Goal: Task Accomplishment & Management: Manage account settings

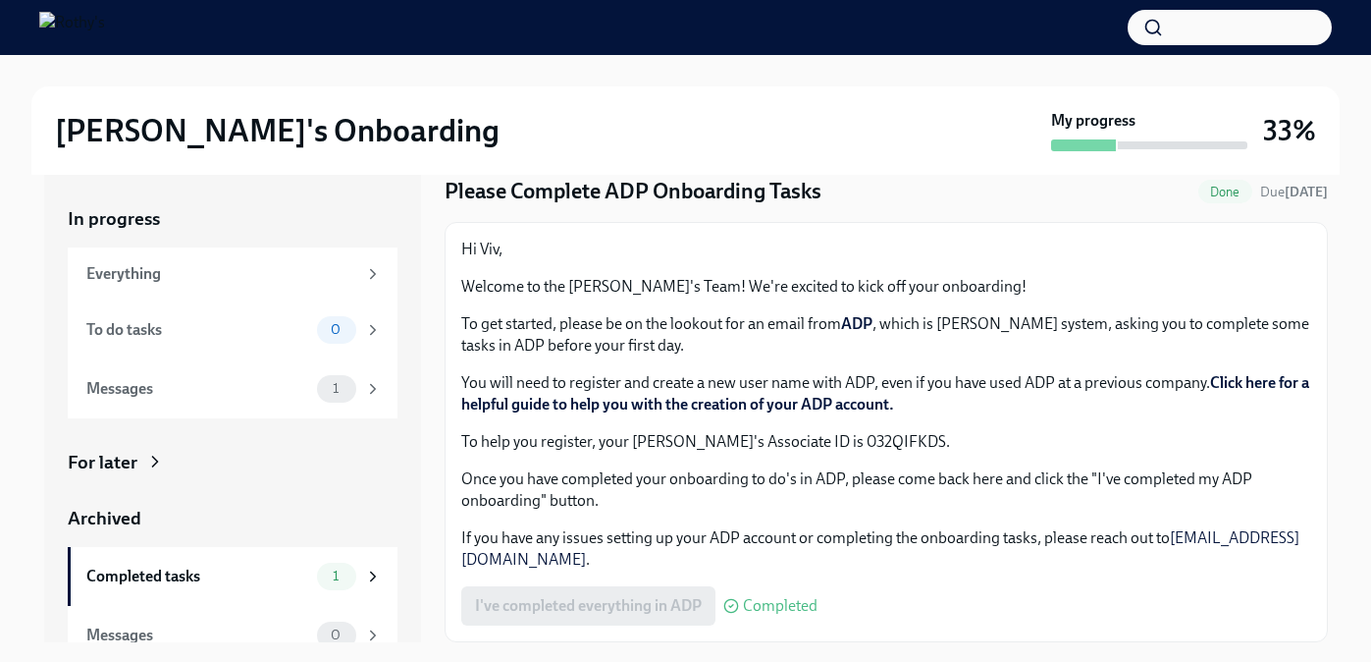
scroll to position [35, 0]
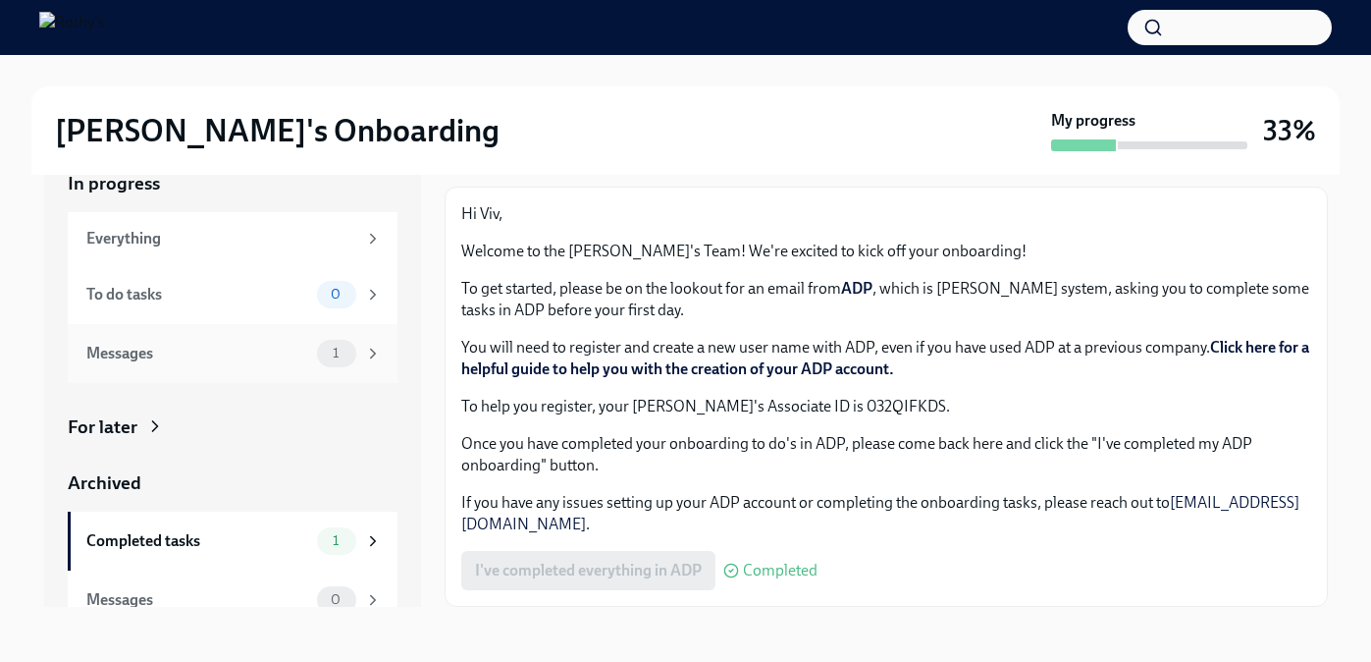
click at [362, 346] on div "1" at bounding box center [349, 353] width 65 height 27
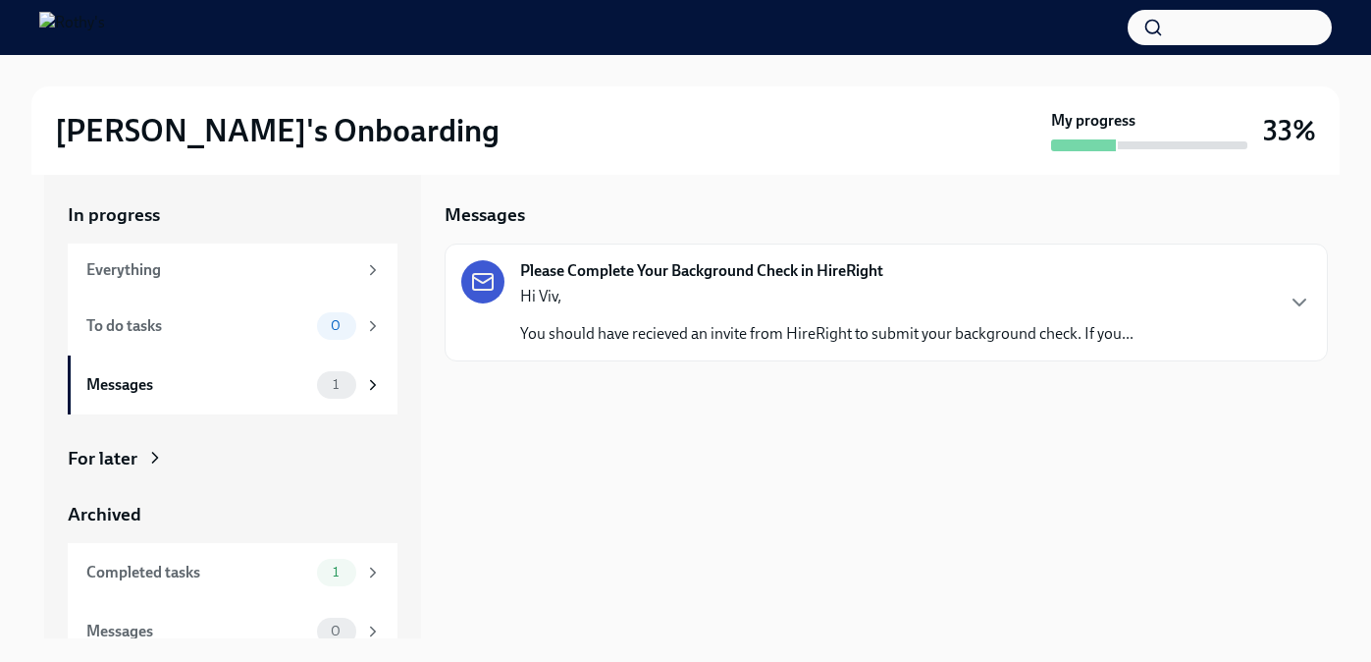
click at [722, 321] on div "Hi Viv, You should have recieved an invite from HireRight to submit your backgr…" at bounding box center [827, 315] width 614 height 59
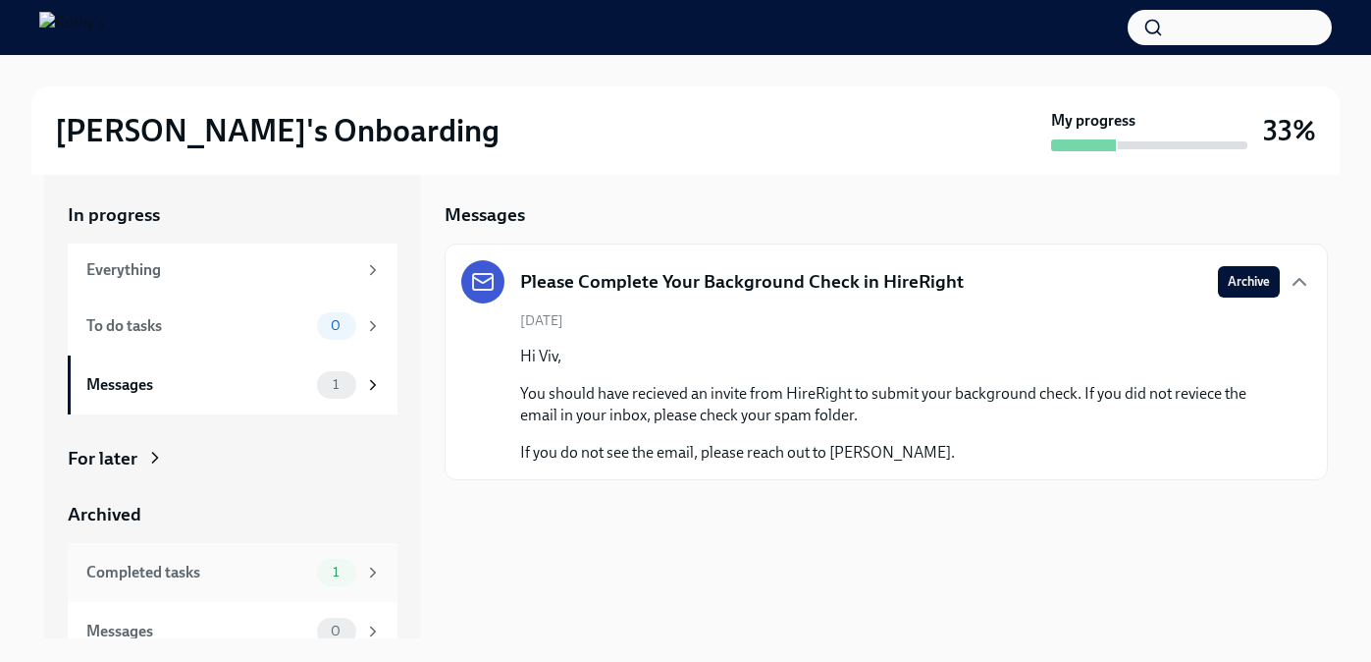
scroll to position [23, 0]
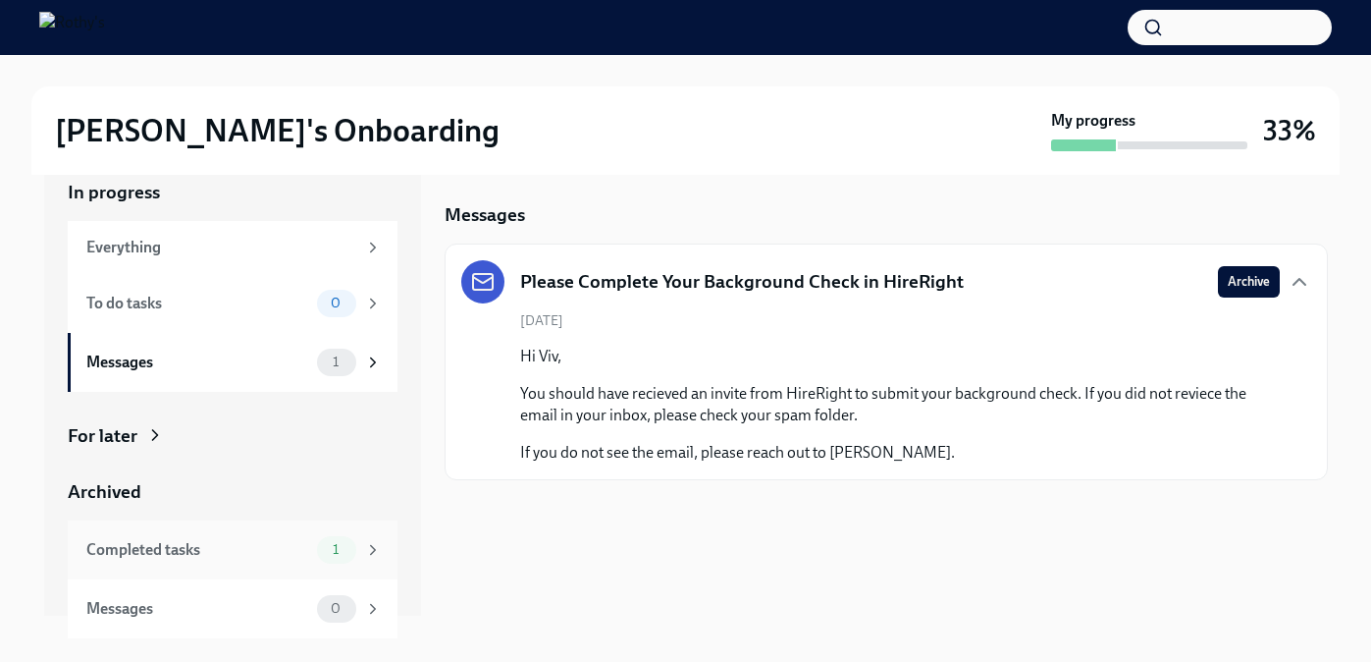
click at [291, 547] on div "Completed tasks" at bounding box center [197, 550] width 223 height 22
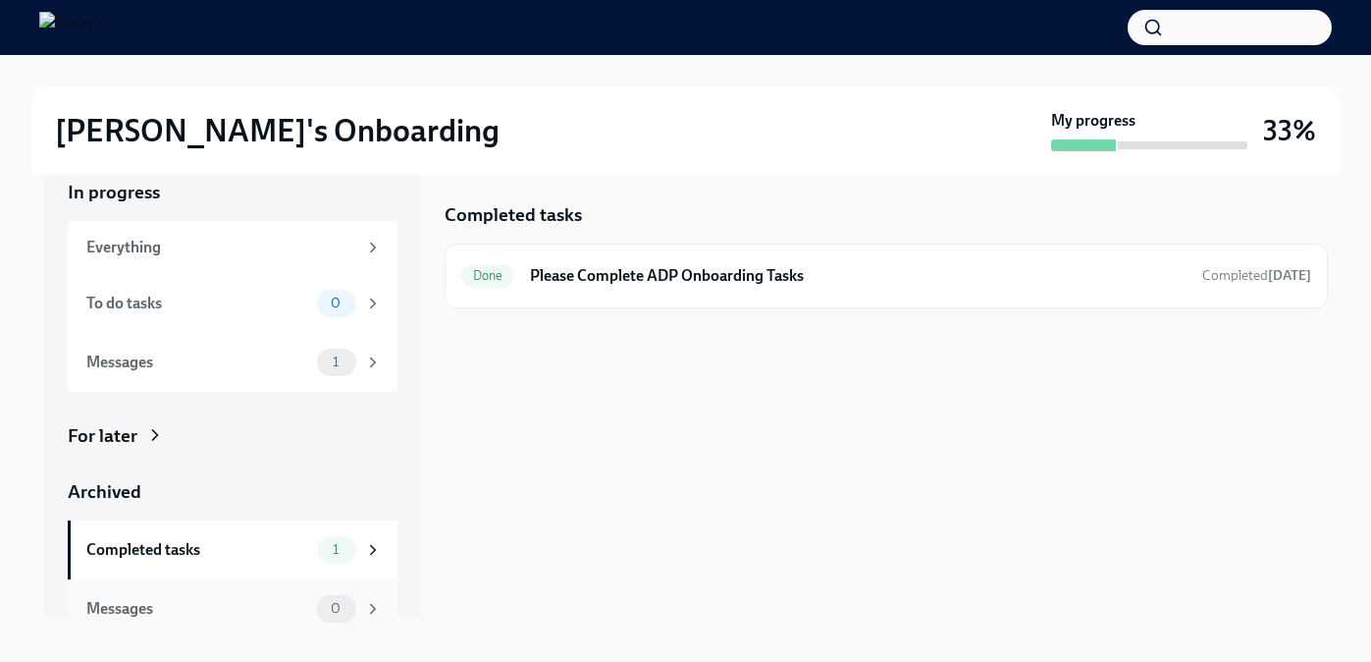
click at [270, 605] on div "Messages" at bounding box center [197, 609] width 223 height 22
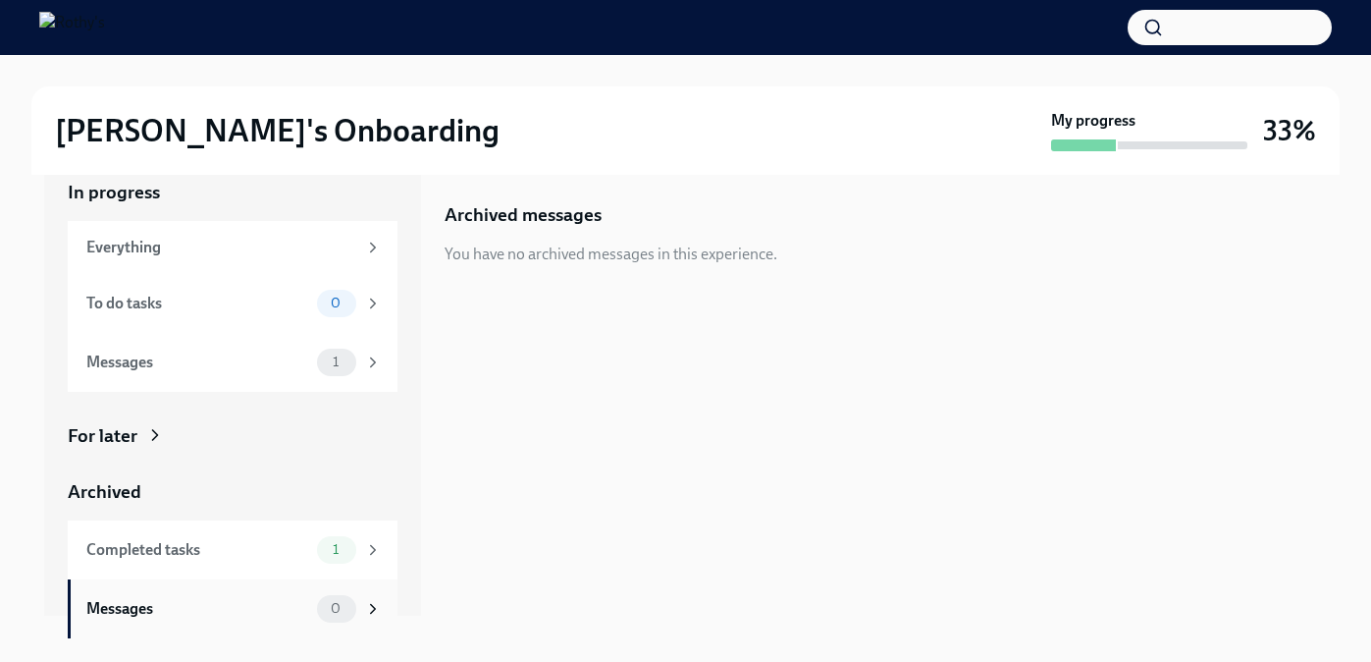
click at [283, 579] on div "Messages 0" at bounding box center [233, 608] width 330 height 59
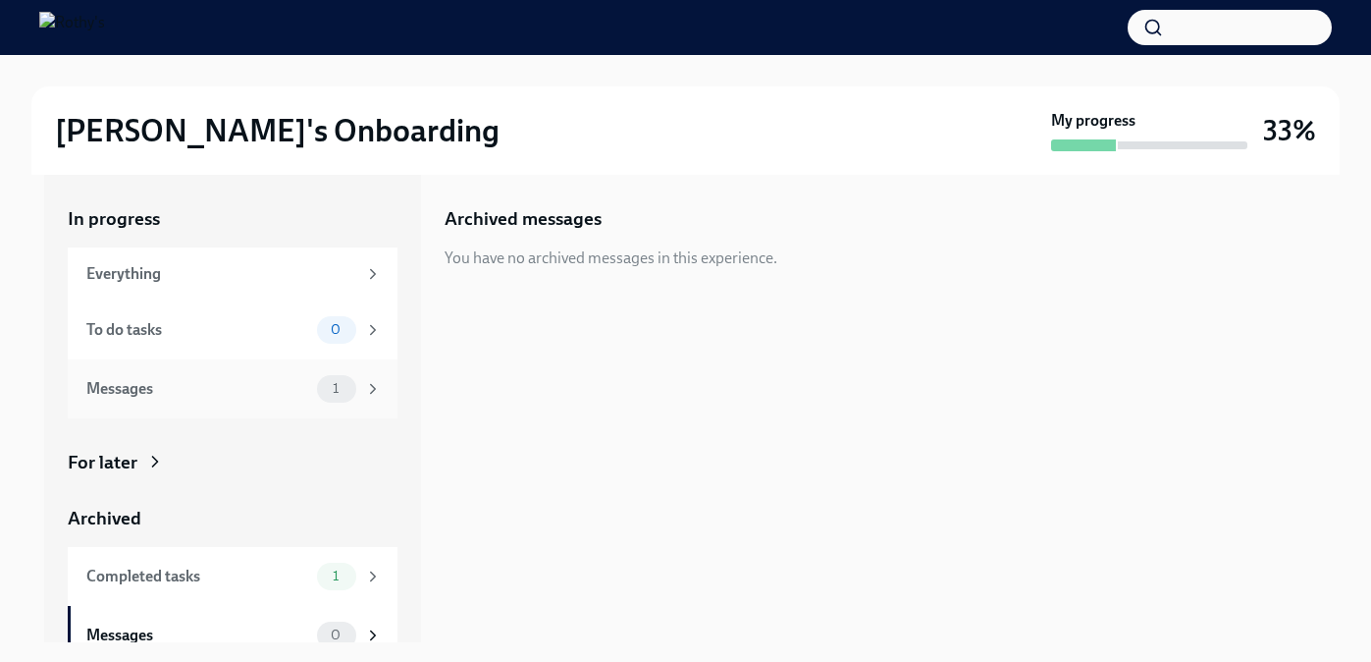
scroll to position [23, 0]
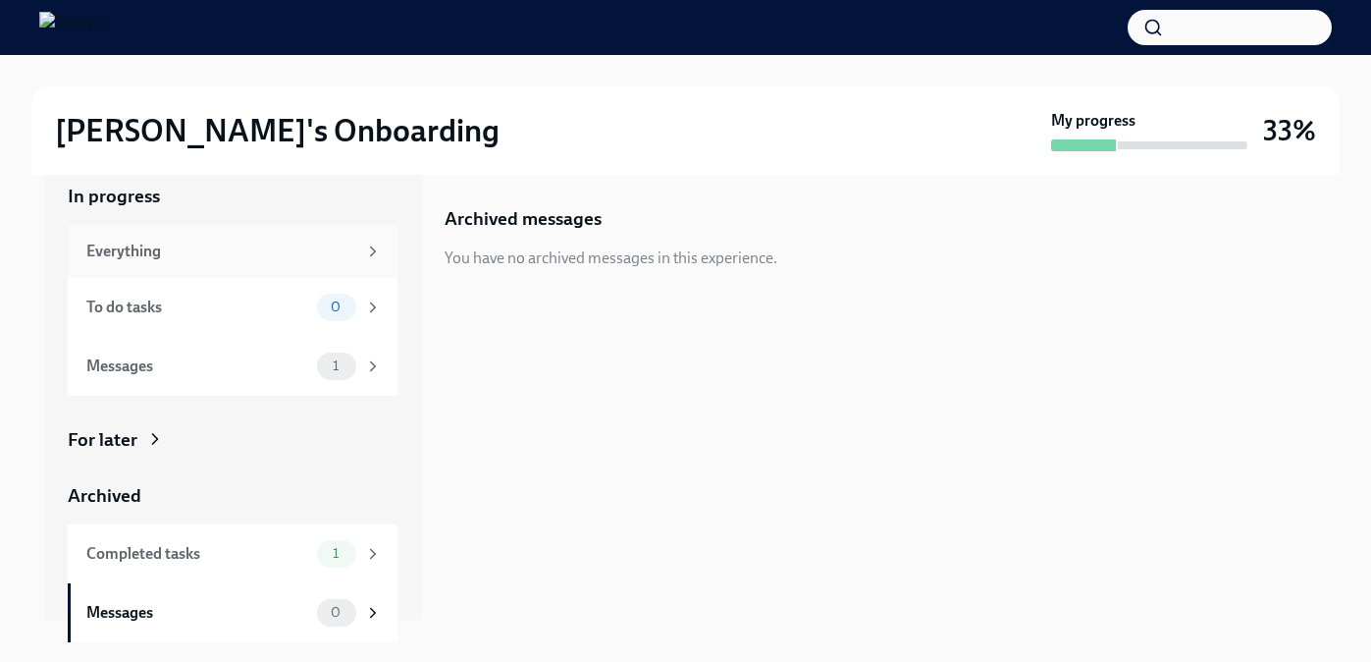
click at [369, 252] on icon at bounding box center [373, 251] width 18 height 18
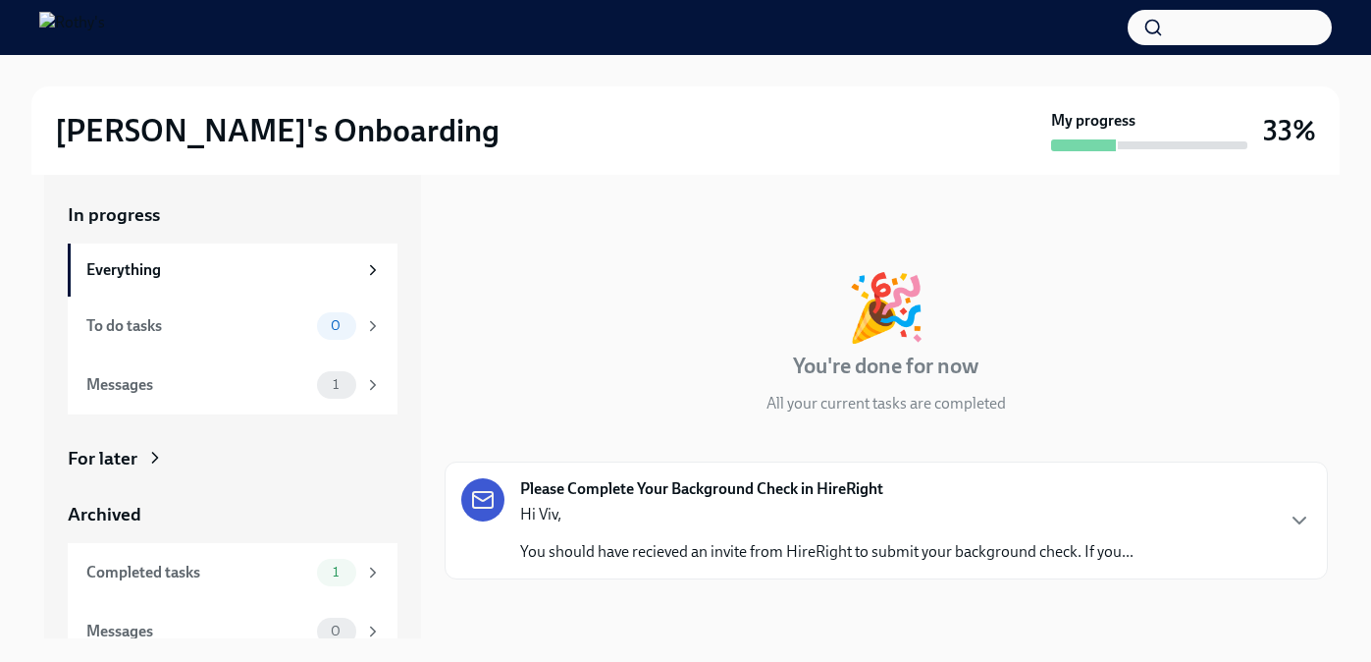
click at [186, 457] on div "For later" at bounding box center [233, 459] width 330 height 26
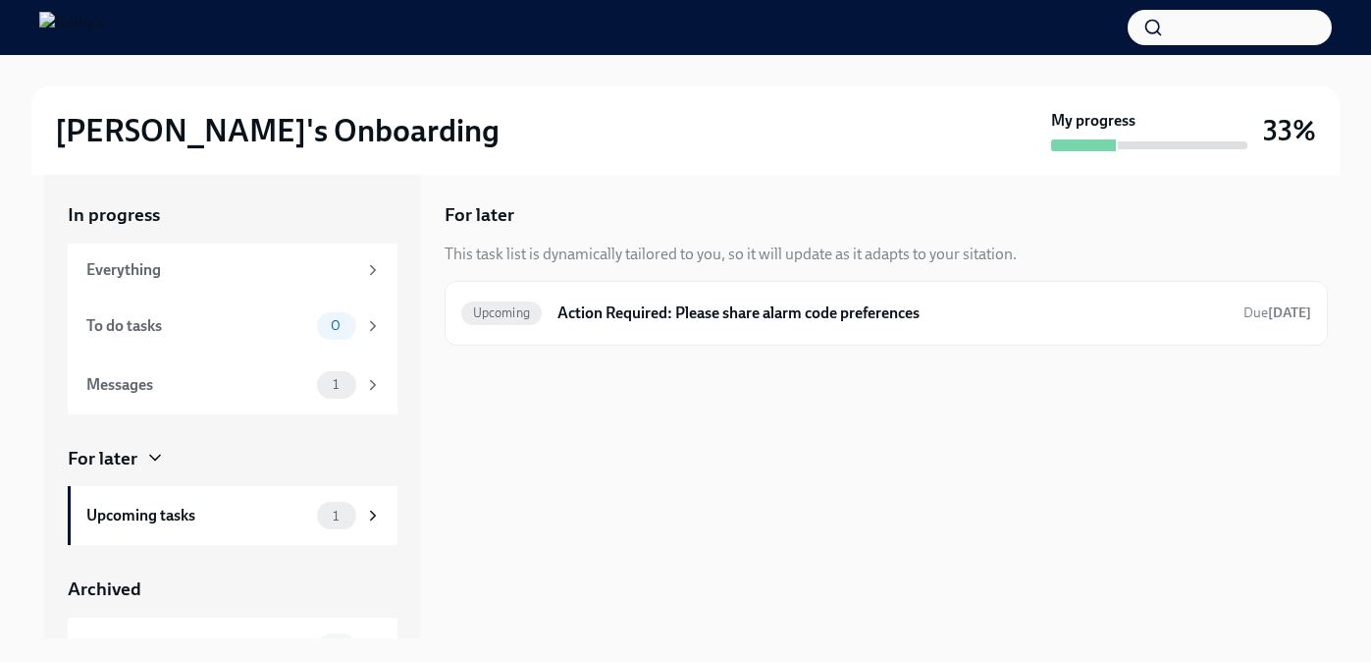
scroll to position [44, 0]
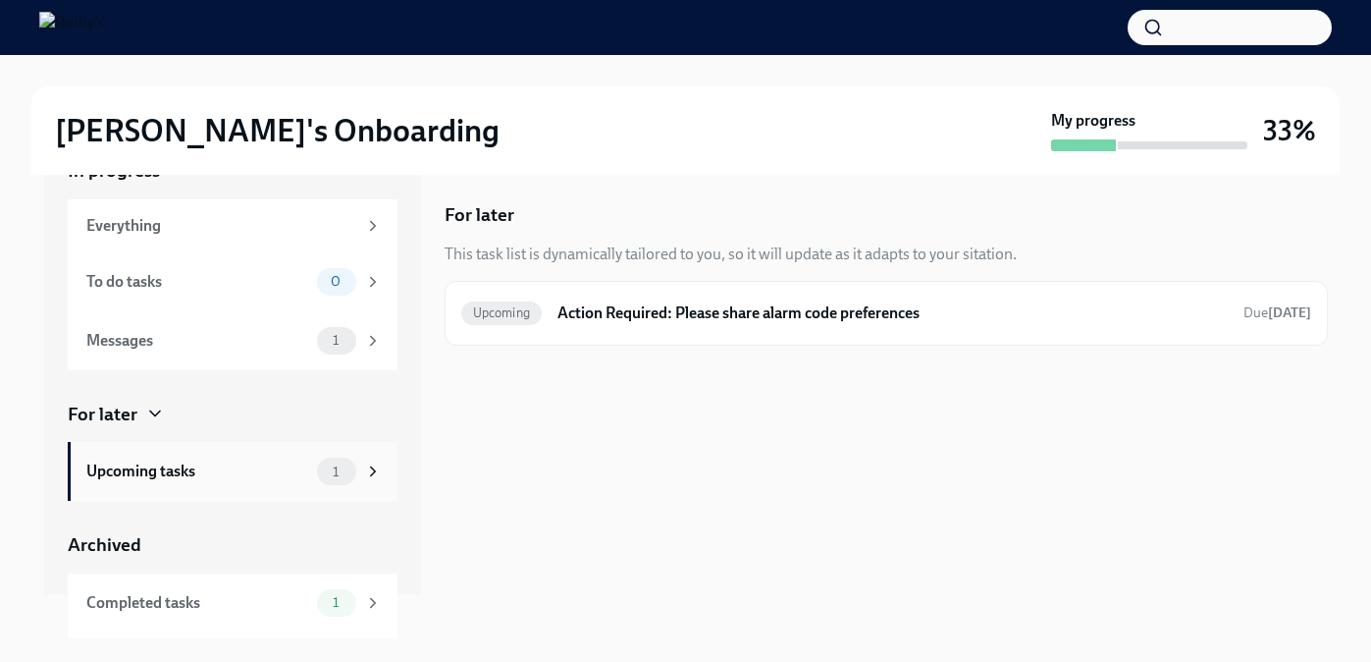
click at [204, 467] on div "Upcoming tasks" at bounding box center [197, 471] width 223 height 22
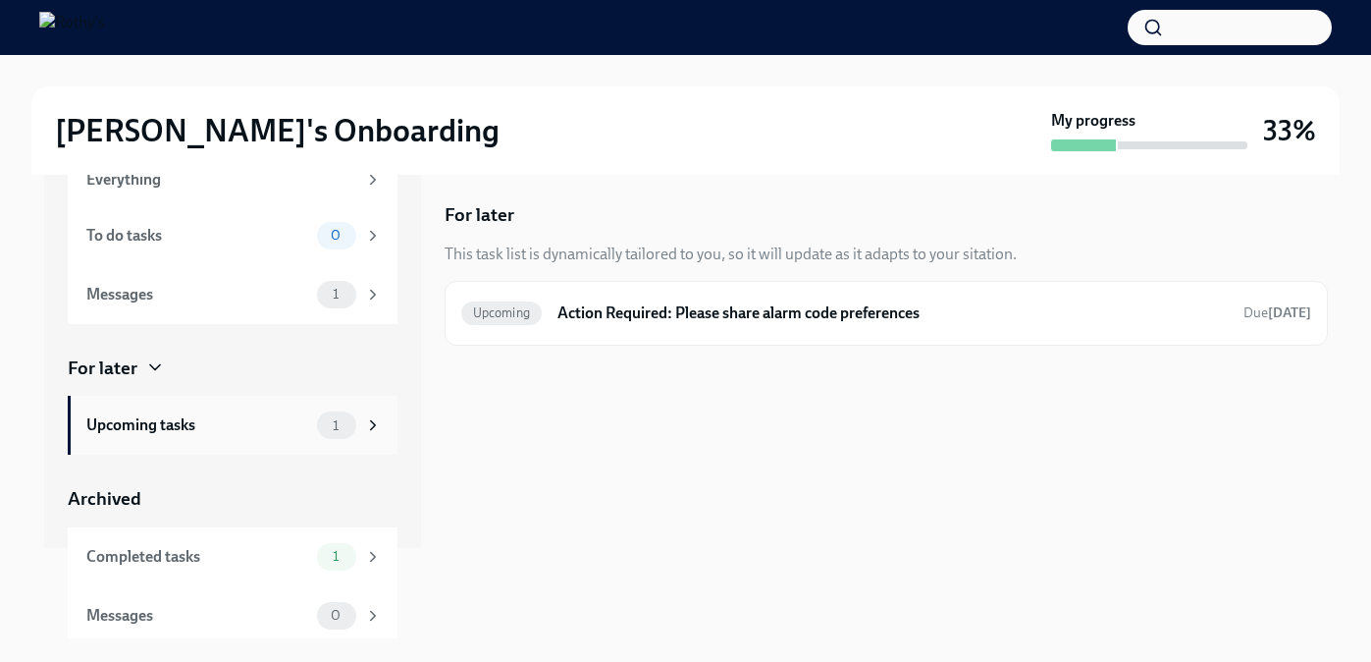
scroll to position [97, 0]
